Goal: Information Seeking & Learning: Find specific page/section

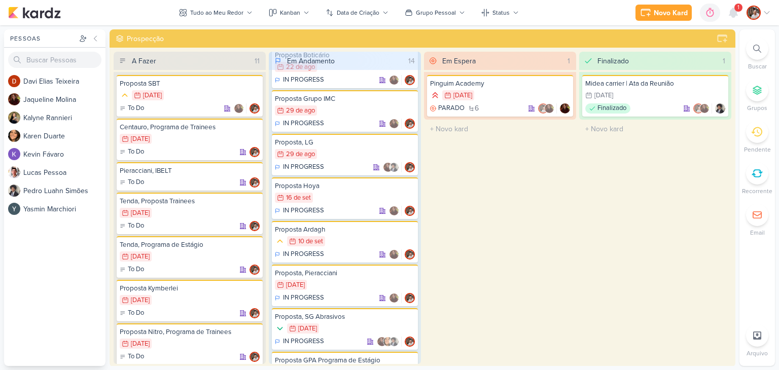
scroll to position [254, 0]
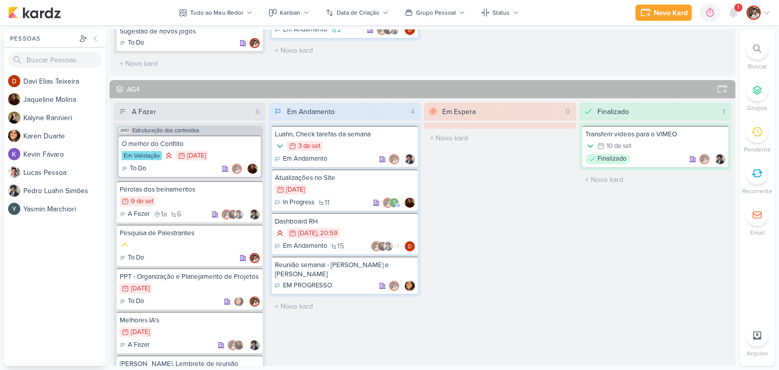
scroll to position [811, 0]
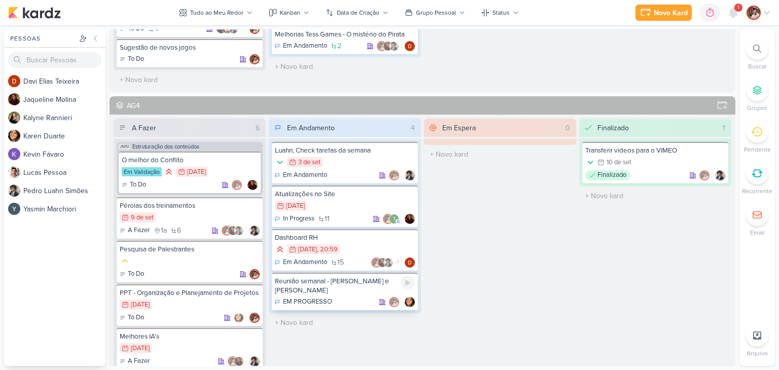
click at [359, 280] on div "Reunião semanal - [PERSON_NAME] e [PERSON_NAME]" at bounding box center [345, 286] width 140 height 18
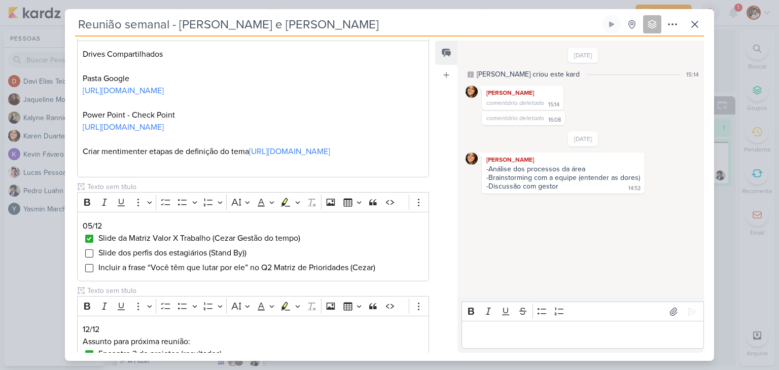
scroll to position [152, 0]
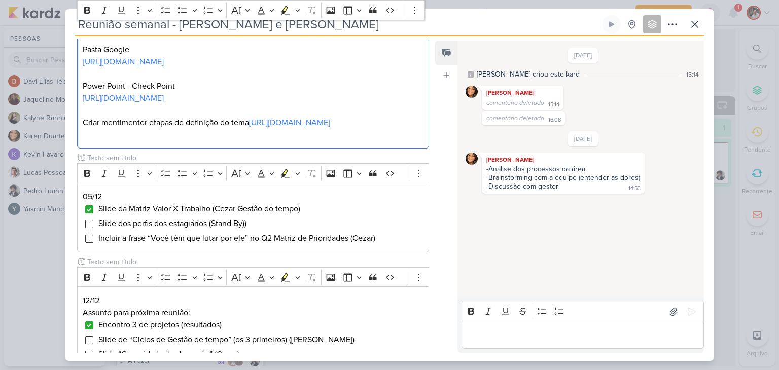
click at [222, 141] on p "Editor editing area: main" at bounding box center [253, 135] width 341 height 12
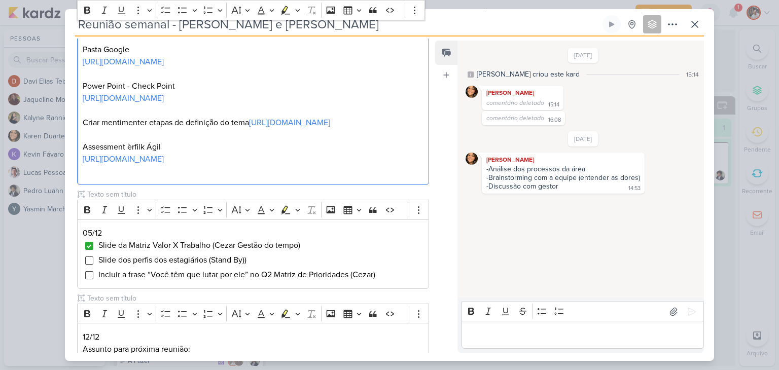
click at [130, 153] on p "Assessment èrfilk Ágil" at bounding box center [253, 147] width 341 height 12
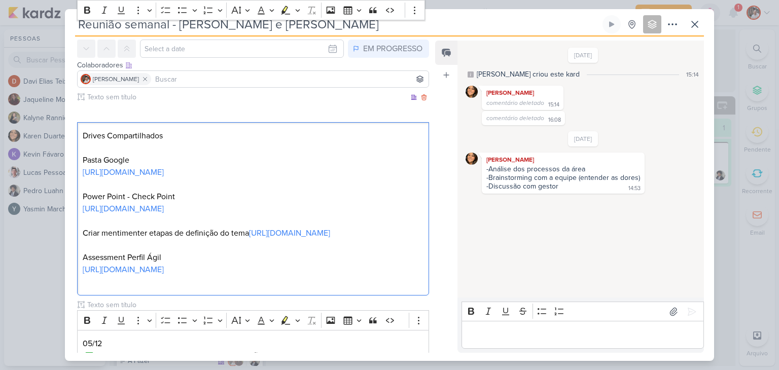
scroll to position [101, 0]
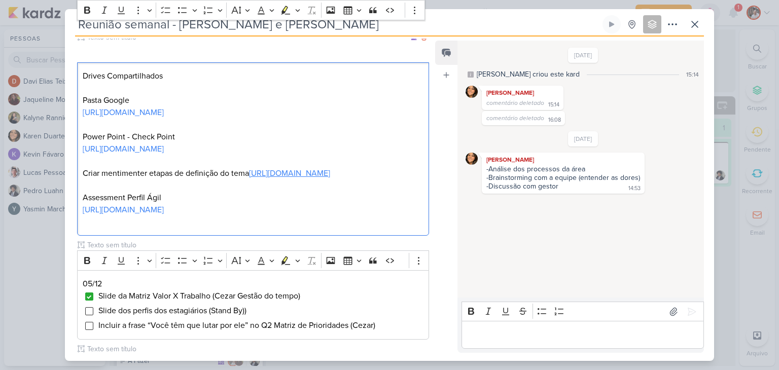
click at [249, 178] on link "https://www.mentimeter.com/app/presentation/al2eth5avdd2ik3uq9f2jcv2otfhds3i/ed…" at bounding box center [289, 173] width 81 height 10
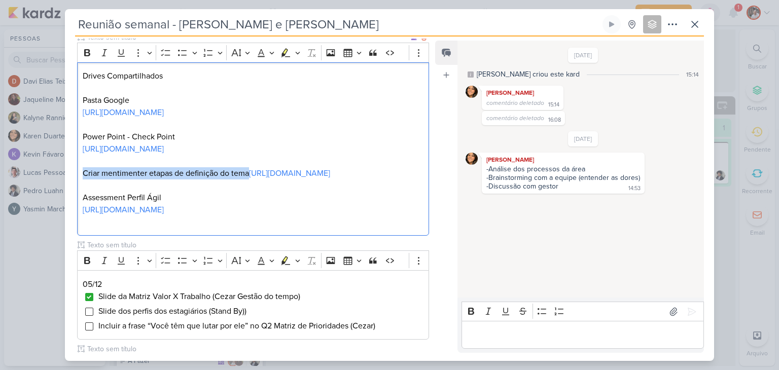
drag, startPoint x: 254, startPoint y: 244, endPoint x: 84, endPoint y: 242, distance: 169.9
click at [84, 179] on p "Criar mentimenter etapas de definição do tema https://www.mentimeter.com/app/pr…" at bounding box center [253, 173] width 341 height 12
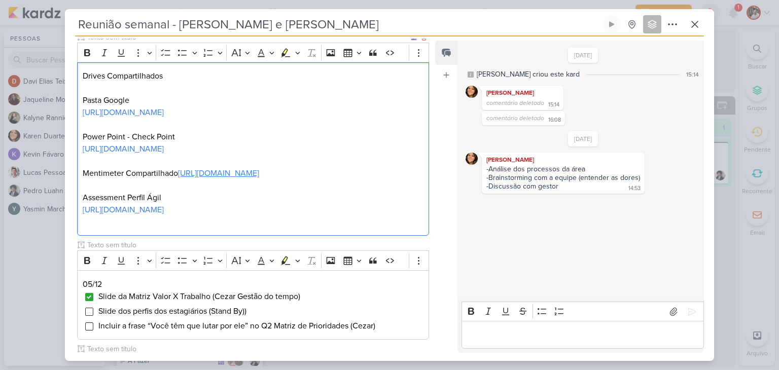
click at [192, 178] on link "https://www.mentimeter.com/app/presentation/al2eth5avdd2ik3uq9f2jcv2otfhds3i/ed…" at bounding box center [218, 173] width 81 height 10
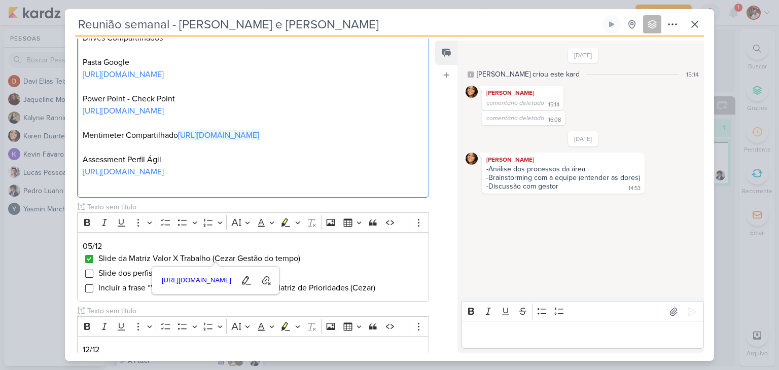
scroll to position [152, 0]
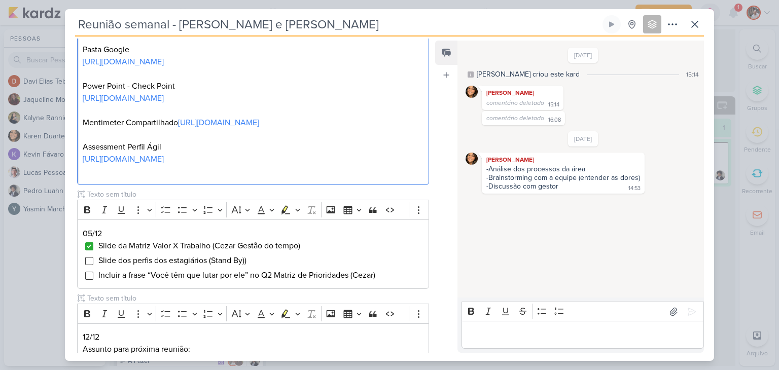
click at [378, 177] on p "Editor editing area: main" at bounding box center [253, 171] width 341 height 12
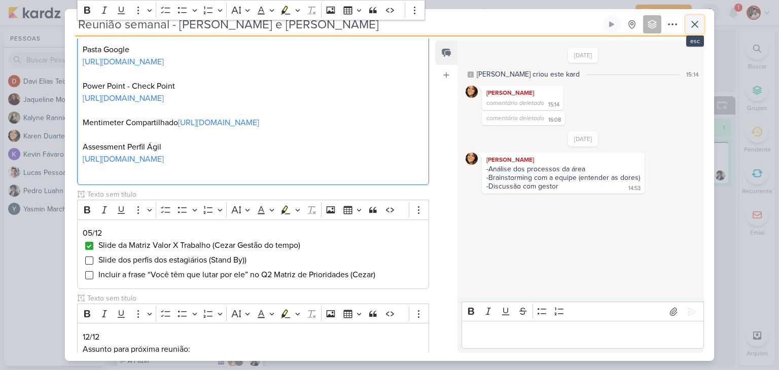
click at [698, 23] on icon at bounding box center [695, 24] width 12 height 12
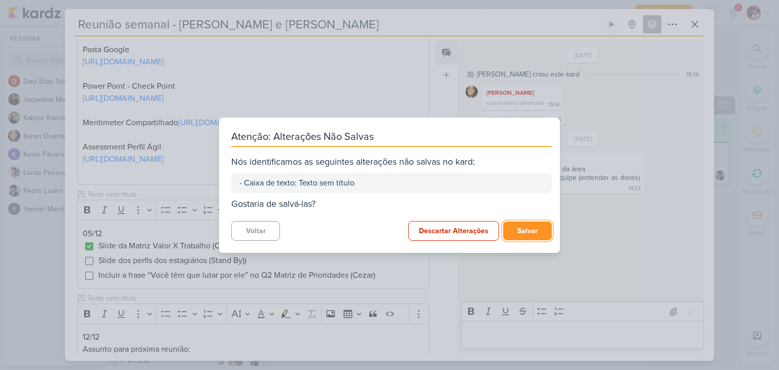
click at [532, 228] on button "Salvar" at bounding box center [527, 231] width 49 height 19
